Goal: Task Accomplishment & Management: Complete application form

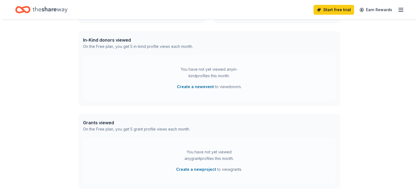
scroll to position [127, 0]
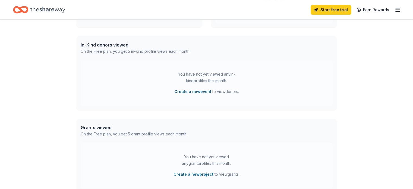
click at [196, 92] on button "Create a new event" at bounding box center [193, 91] width 37 height 7
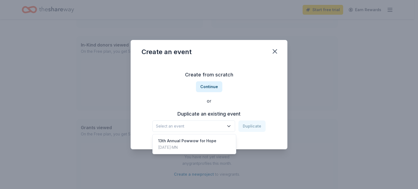
click at [183, 125] on span "Select an event" at bounding box center [190, 126] width 68 height 7
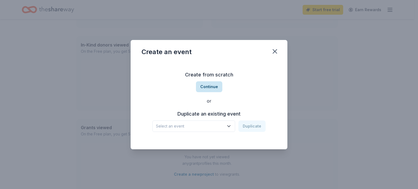
click at [213, 82] on button "Continue" at bounding box center [209, 86] width 26 height 11
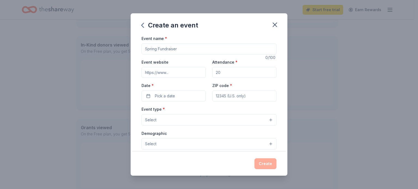
click at [183, 48] on input "Event name *" at bounding box center [208, 48] width 135 height 11
type input "Native [MEDICAL_DATA] Conference"
paste input "[URL][DOMAIN_NAME]"
type input "[URL][DOMAIN_NAME]"
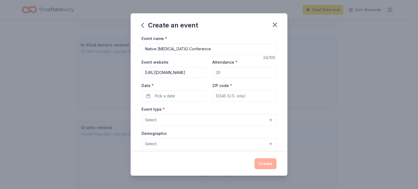
scroll to position [0, 0]
click at [227, 73] on input "Attendance *" at bounding box center [244, 72] width 64 height 11
type input "500"
click at [176, 95] on button "Pick a date" at bounding box center [173, 96] width 64 height 11
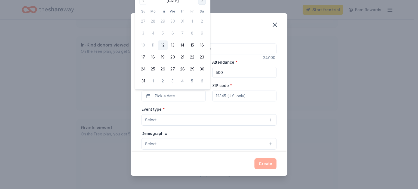
click at [201, 1] on button "Go to next month" at bounding box center [202, 1] width 8 height 8
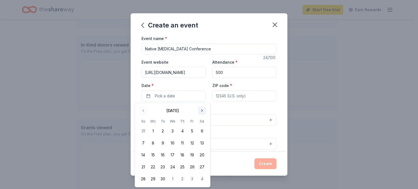
click at [205, 112] on button "Go to next month" at bounding box center [202, 111] width 8 height 8
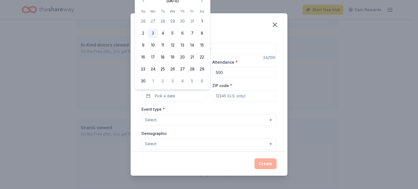
click at [153, 35] on button "3" at bounding box center [153, 34] width 10 height 10
click at [214, 102] on div "Event name * Native [MEDICAL_DATA] Conference 24 /100 Event website [URL][DOMAI…" at bounding box center [208, 160] width 135 height 251
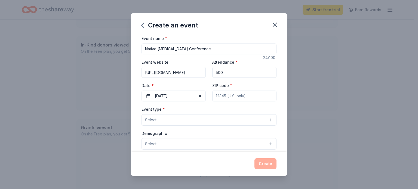
click at [234, 94] on input "ZIP code *" at bounding box center [244, 96] width 64 height 11
paste input "55425"
type input "55425"
click at [231, 115] on button "Select" at bounding box center [208, 119] width 135 height 11
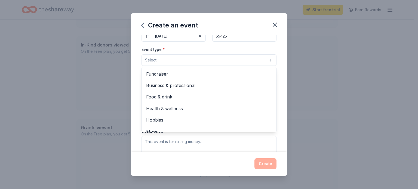
scroll to position [62, 0]
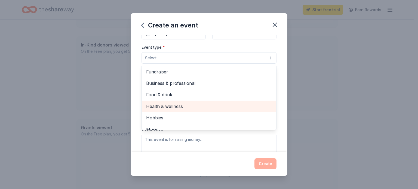
click at [219, 102] on div "Health & wellness" at bounding box center [209, 106] width 134 height 11
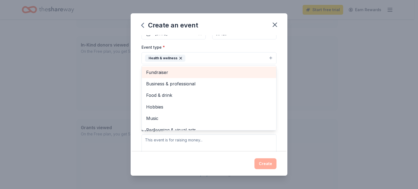
click at [174, 74] on span "Fundraiser" at bounding box center [209, 72] width 126 height 7
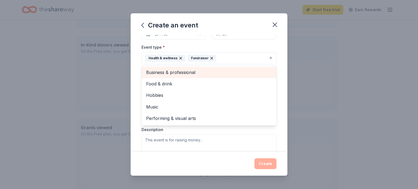
click at [180, 74] on span "Business & professional" at bounding box center [209, 72] width 126 height 7
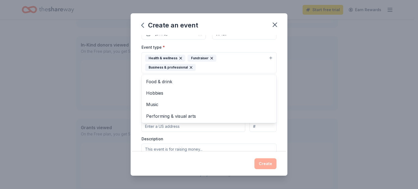
click at [274, 87] on div "Event name * Native [MEDICAL_DATA] Conference 24 /100 Event website [URL][DOMAI…" at bounding box center [208, 93] width 157 height 117
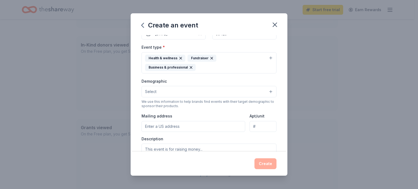
click at [228, 96] on button "Select" at bounding box center [208, 91] width 135 height 11
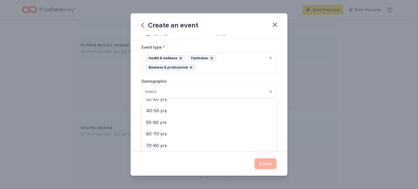
scroll to position [0, 0]
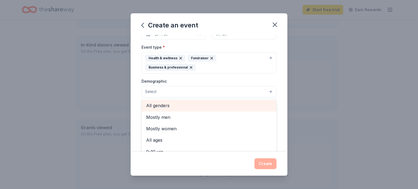
click at [223, 107] on span "All genders" at bounding box center [209, 105] width 126 height 7
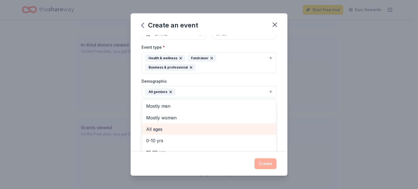
click at [219, 127] on span "All ages" at bounding box center [209, 129] width 126 height 7
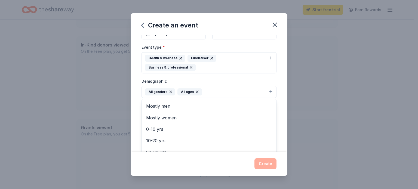
click at [275, 80] on div "Event name * Native [MEDICAL_DATA] Conference 24 /100 Event website [URL][DOMAI…" at bounding box center [208, 93] width 157 height 117
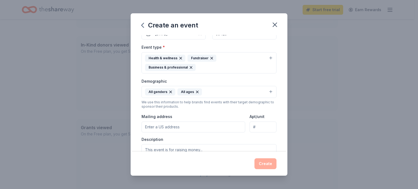
scroll to position [85, 0]
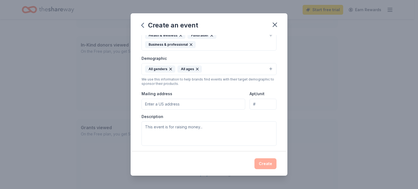
click at [195, 101] on input "Mailing address" at bounding box center [193, 104] width 104 height 11
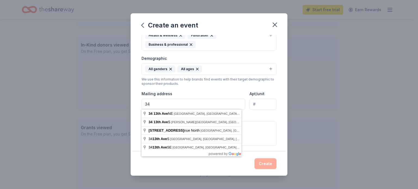
type input "3"
type input "[STREET_ADDRESS]"
type input "#317"
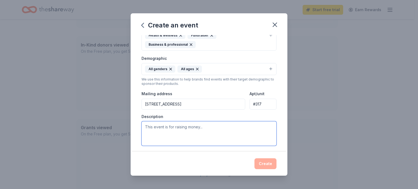
click at [250, 135] on textarea at bounding box center [208, 133] width 135 height 24
paste textarea "Dollars raised from Silent Auction donations are crucial to supporting initiati…"
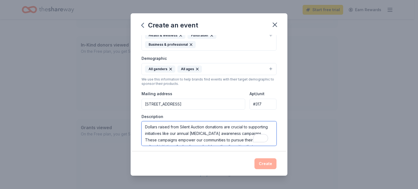
scroll to position [29, 0]
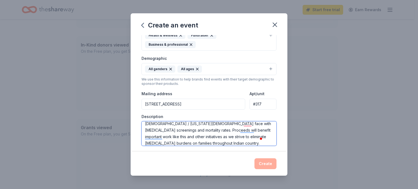
type textarea "Dollars raised from Silent Auction donations are crucial to supporting initiati…"
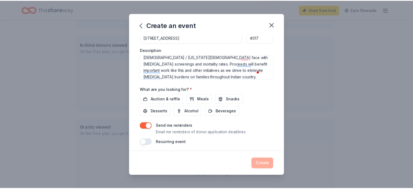
scroll to position [153, 0]
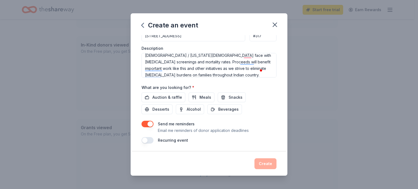
click at [146, 125] on button "button" at bounding box center [147, 124] width 12 height 7
click at [161, 95] on span "Auction & raffle" at bounding box center [167, 97] width 30 height 7
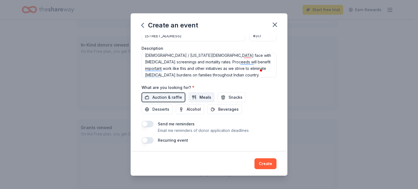
click at [201, 94] on span "Meals" at bounding box center [205, 97] width 12 height 7
click at [223, 96] on button "Snacks" at bounding box center [231, 97] width 28 height 10
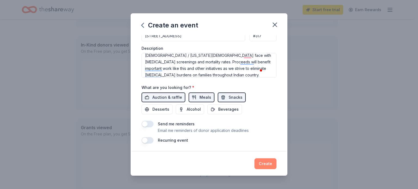
click at [265, 165] on button "Create" at bounding box center [265, 163] width 22 height 11
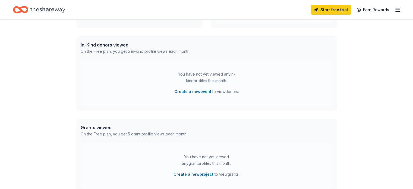
scroll to position [85, 0]
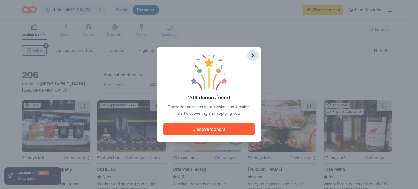
click at [255, 54] on icon "button" at bounding box center [253, 56] width 4 height 4
